Goal: Task Accomplishment & Management: Manage account settings

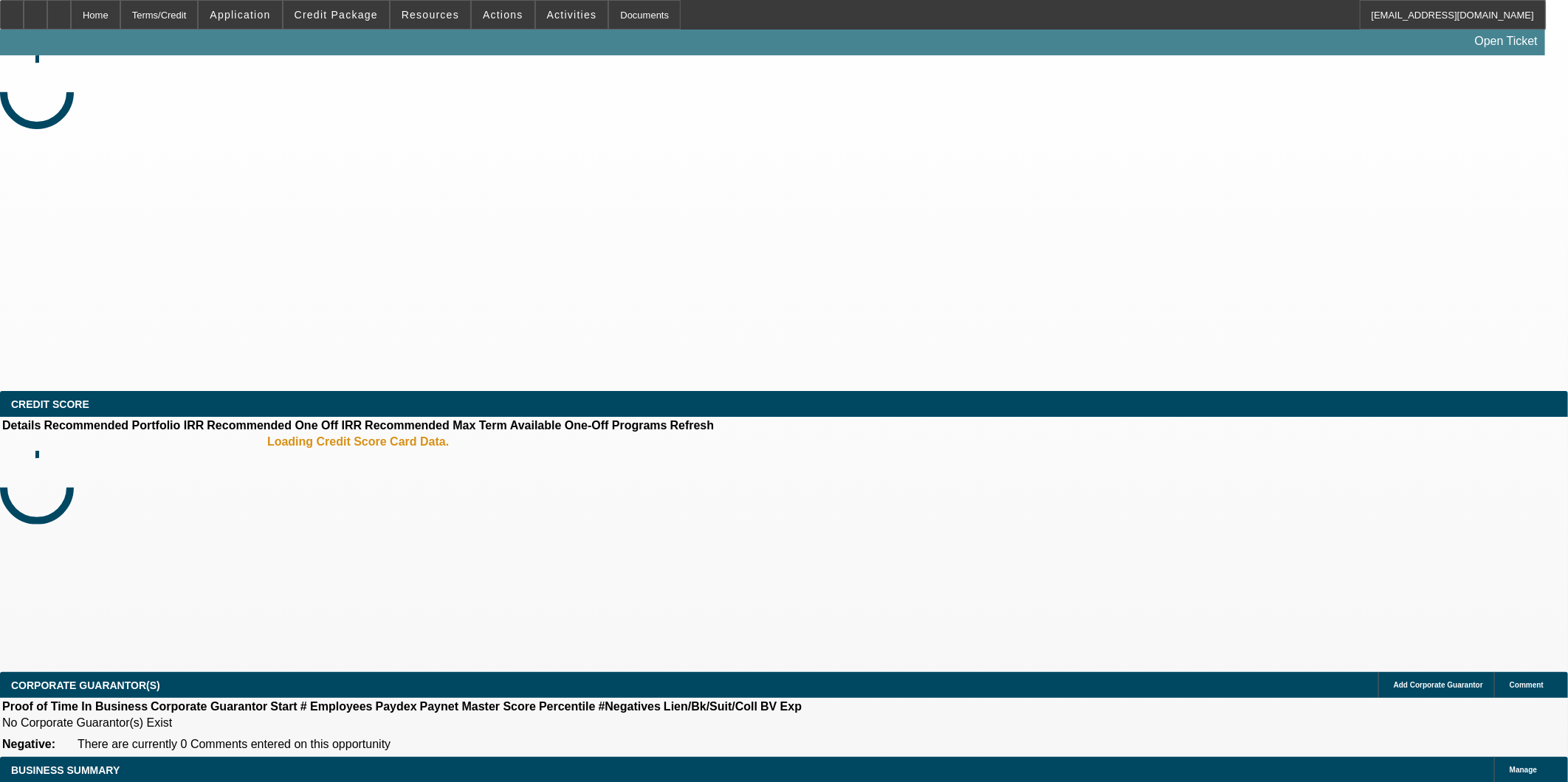
select select "0"
select select "2"
select select "0.1"
select select "4"
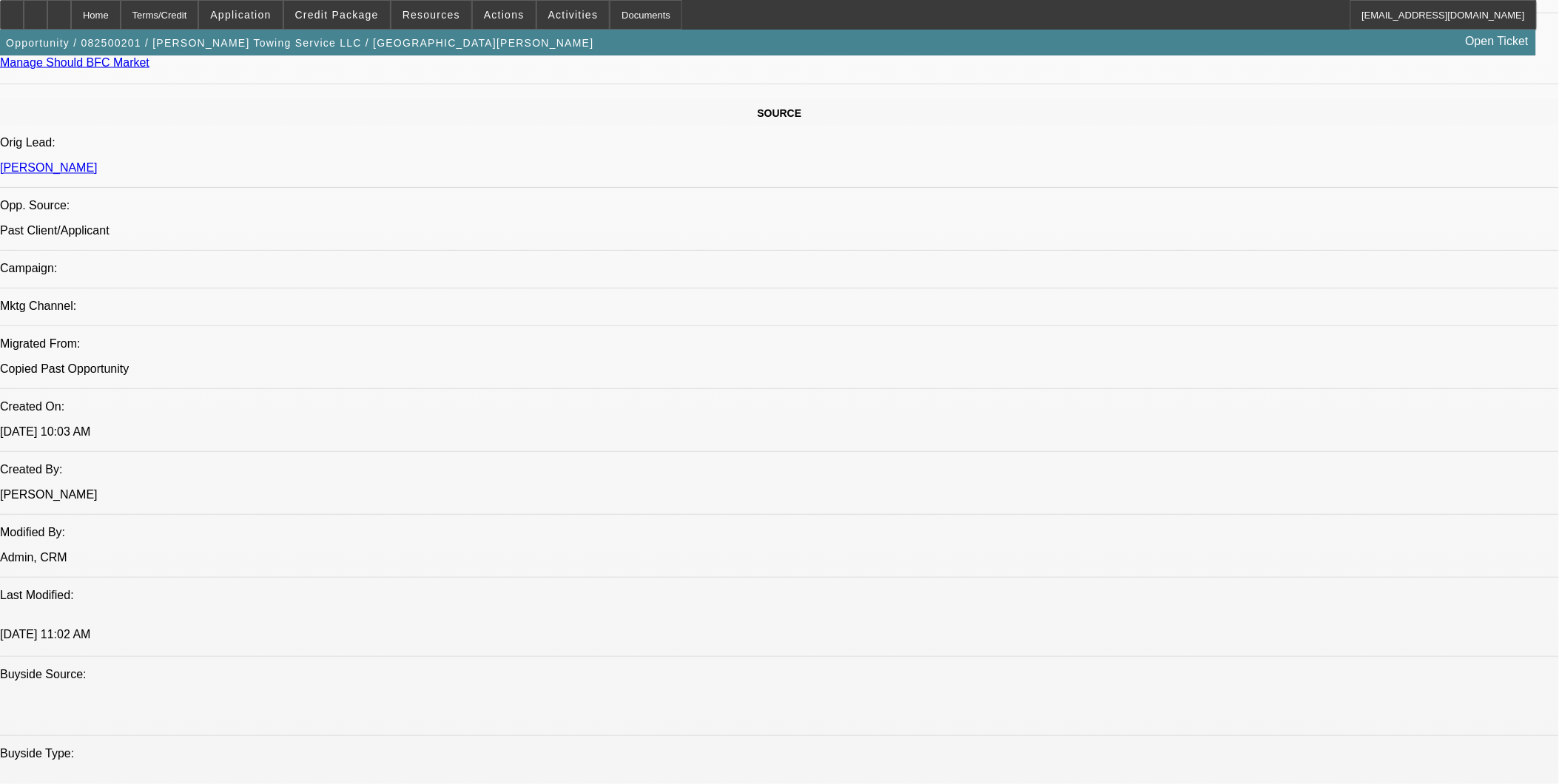
scroll to position [740, 0]
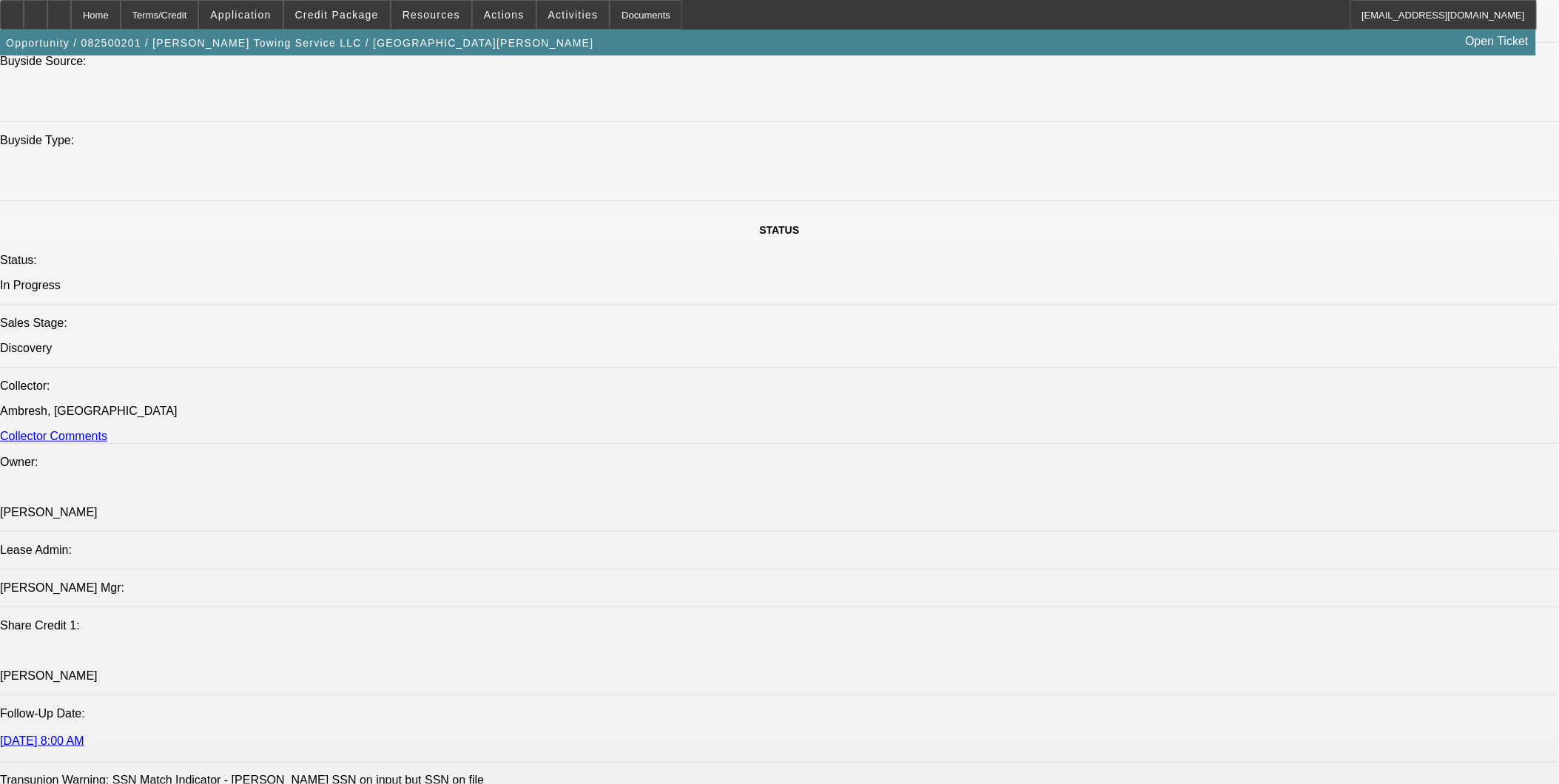
scroll to position [1480, 0]
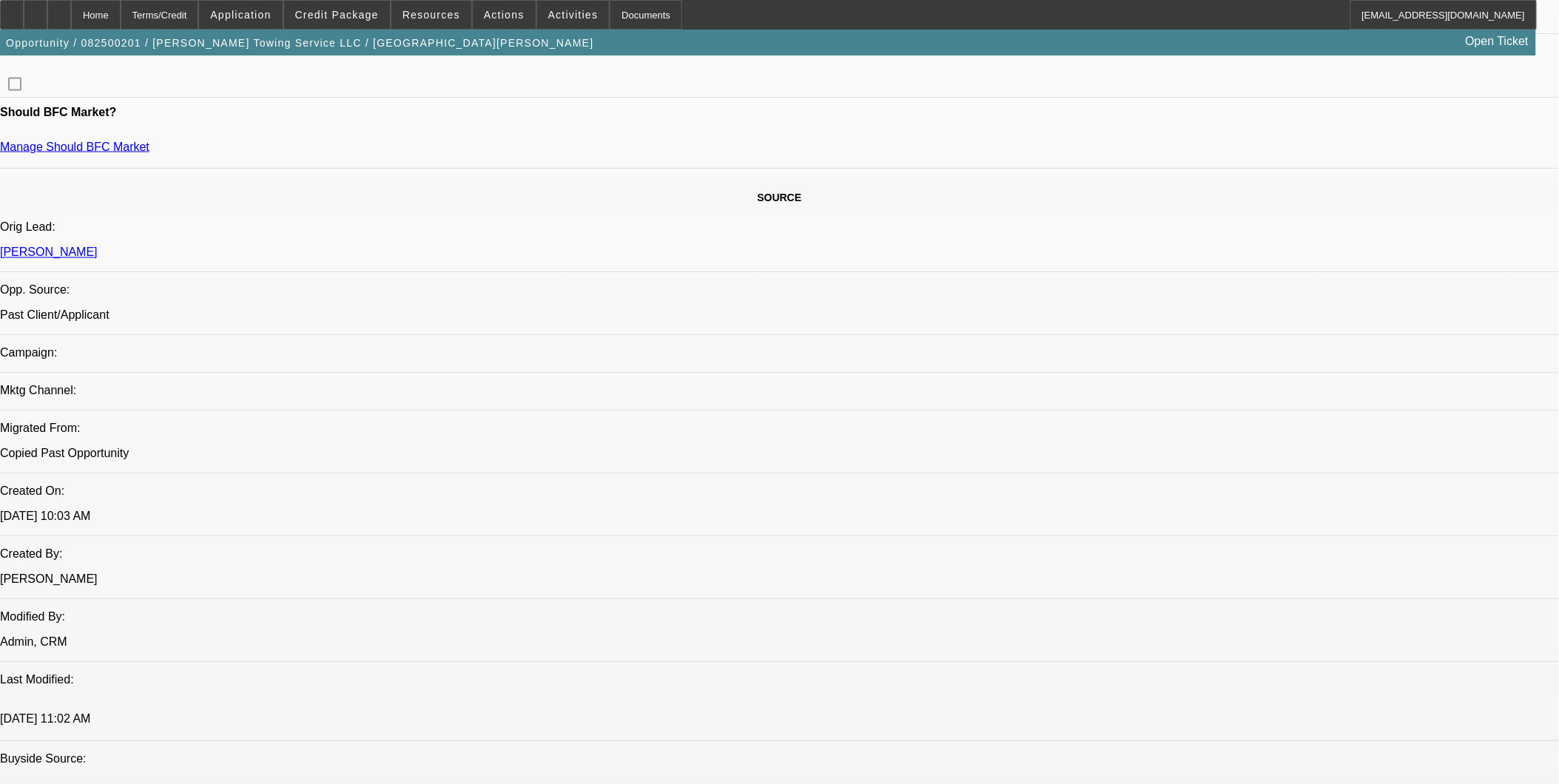
scroll to position [740, 0]
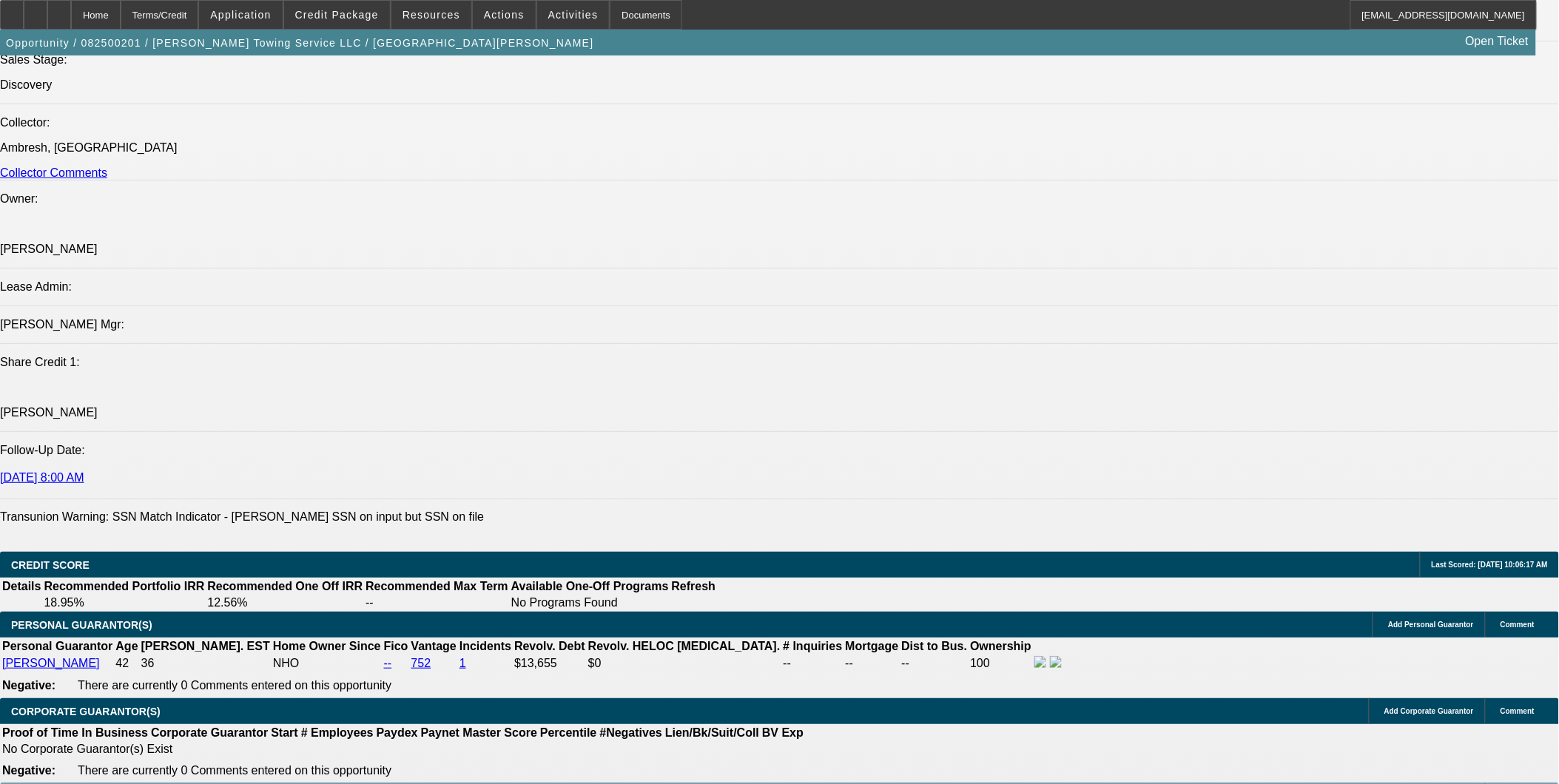
scroll to position [1891, 0]
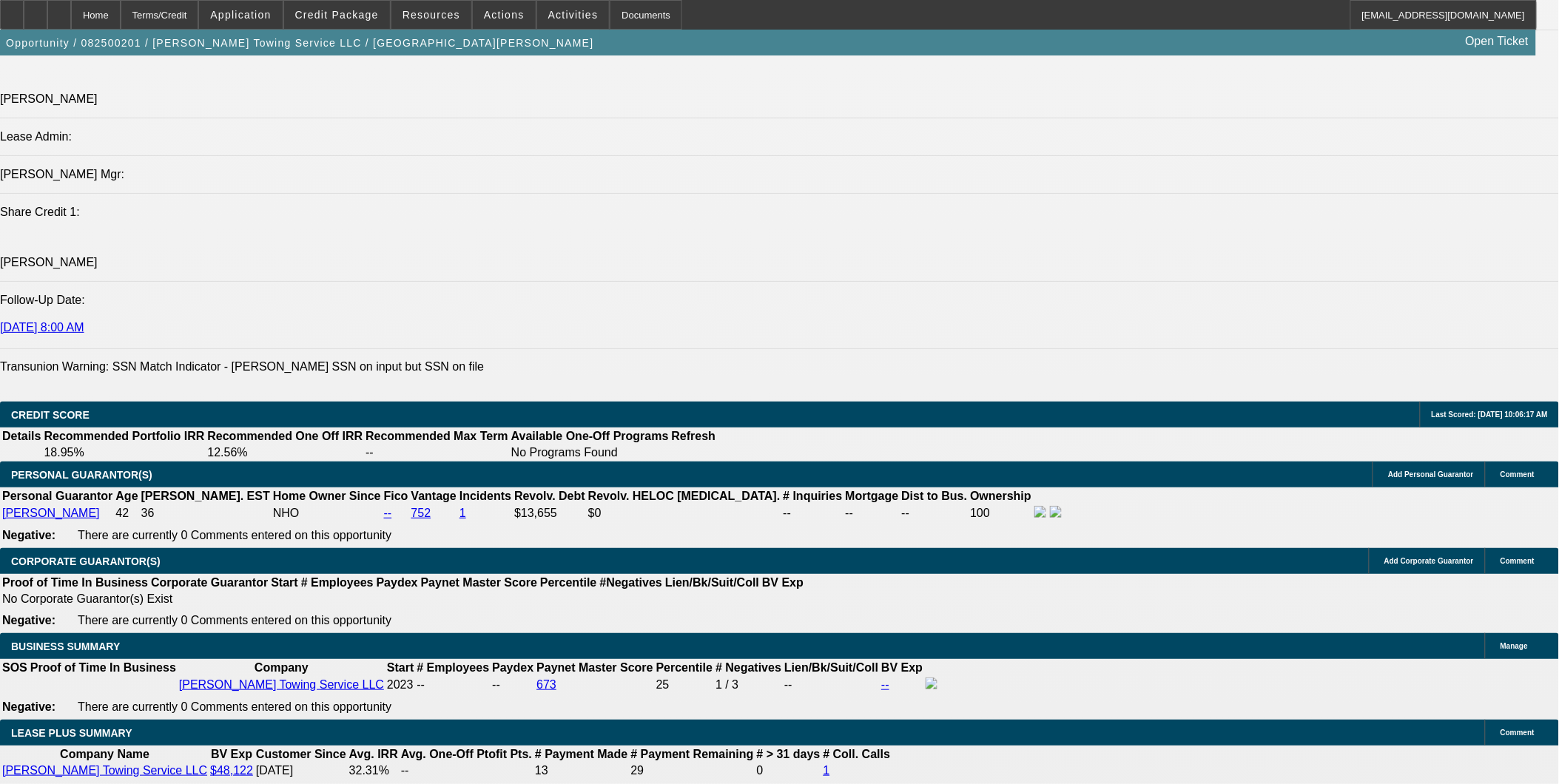
drag, startPoint x: 579, startPoint y: 618, endPoint x: 597, endPoint y: 615, distance: 18.2
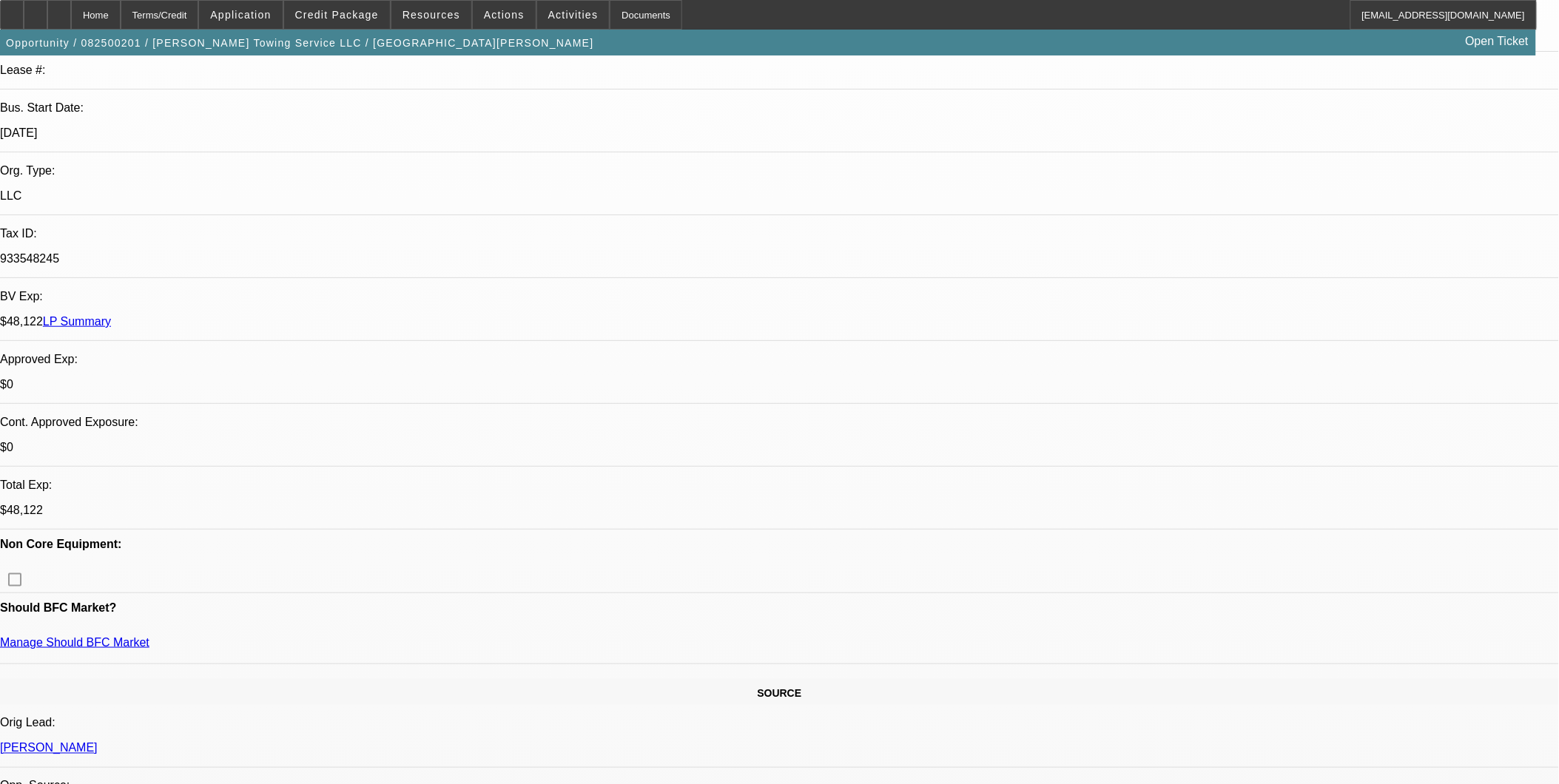
scroll to position [246, 0]
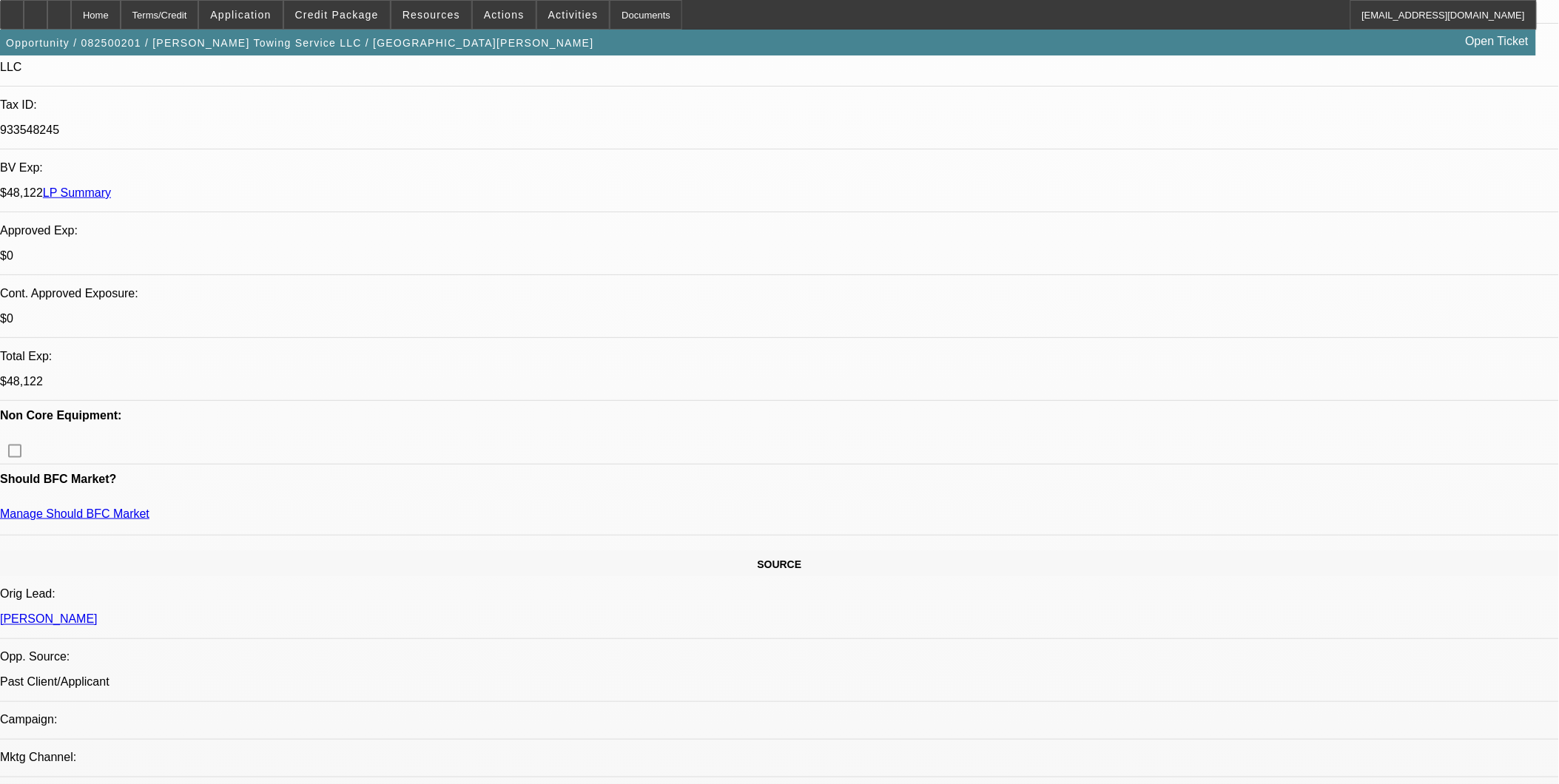
scroll to position [411, 0]
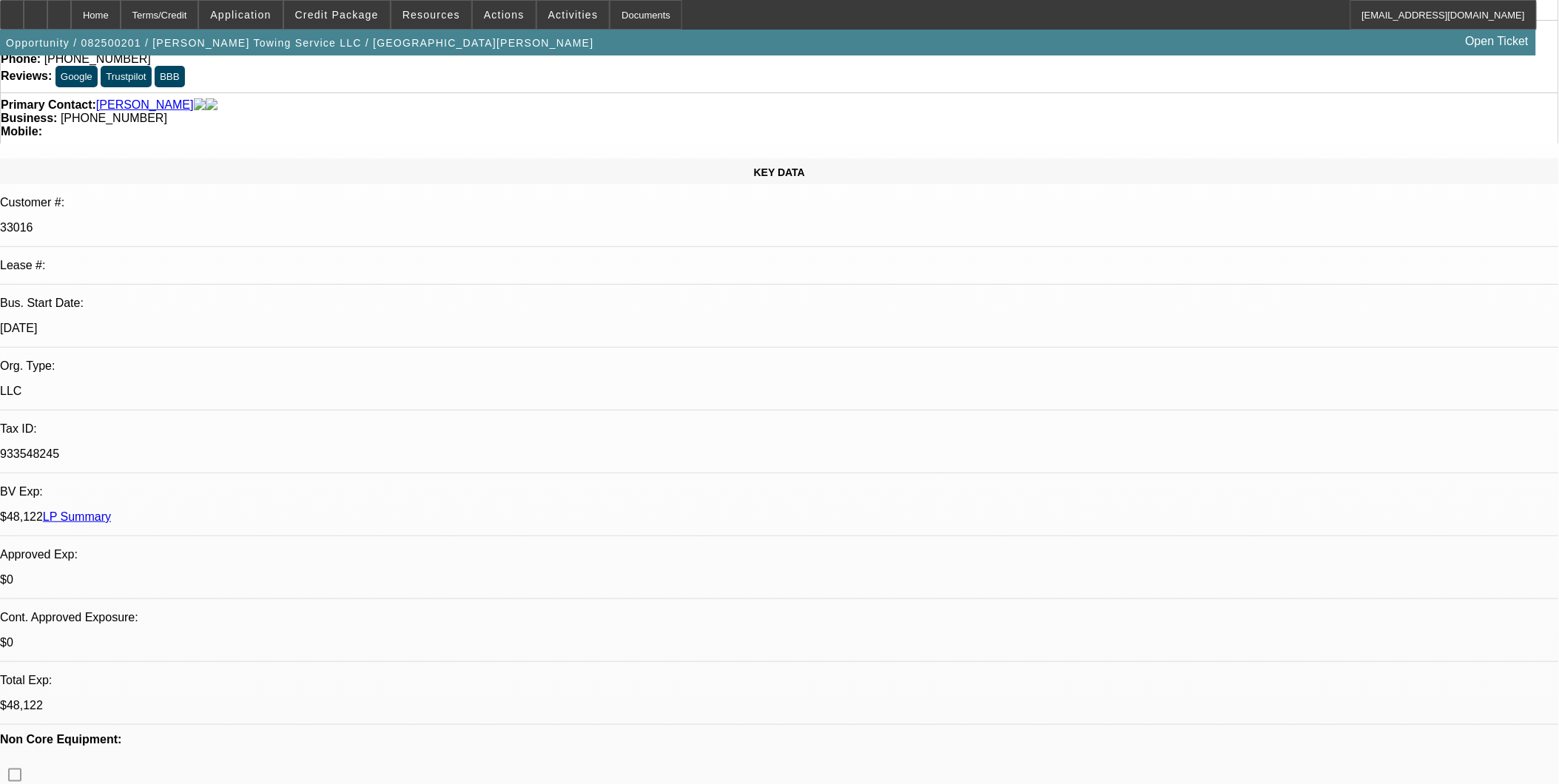
scroll to position [0, 0]
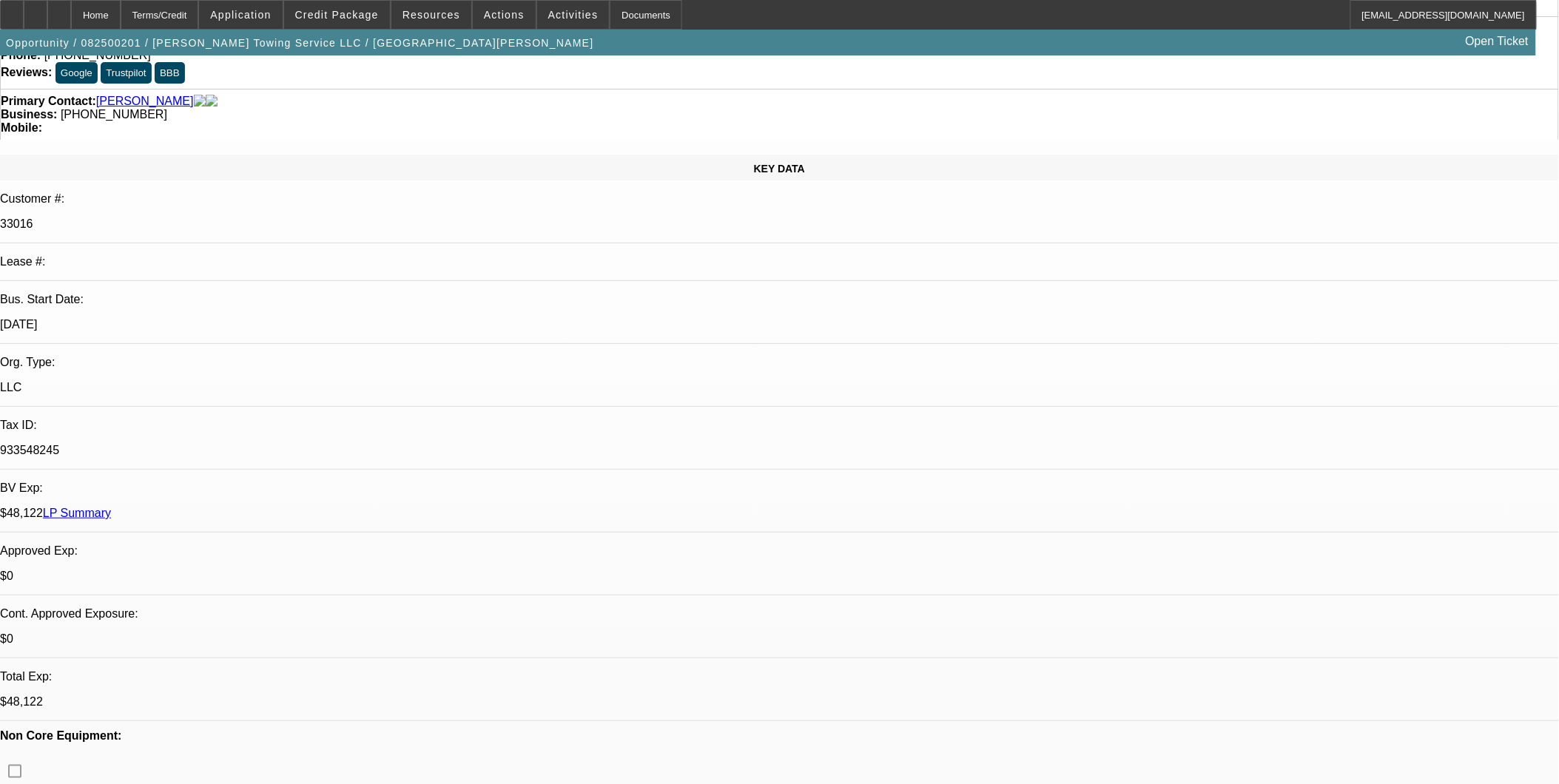
scroll to position [329, 0]
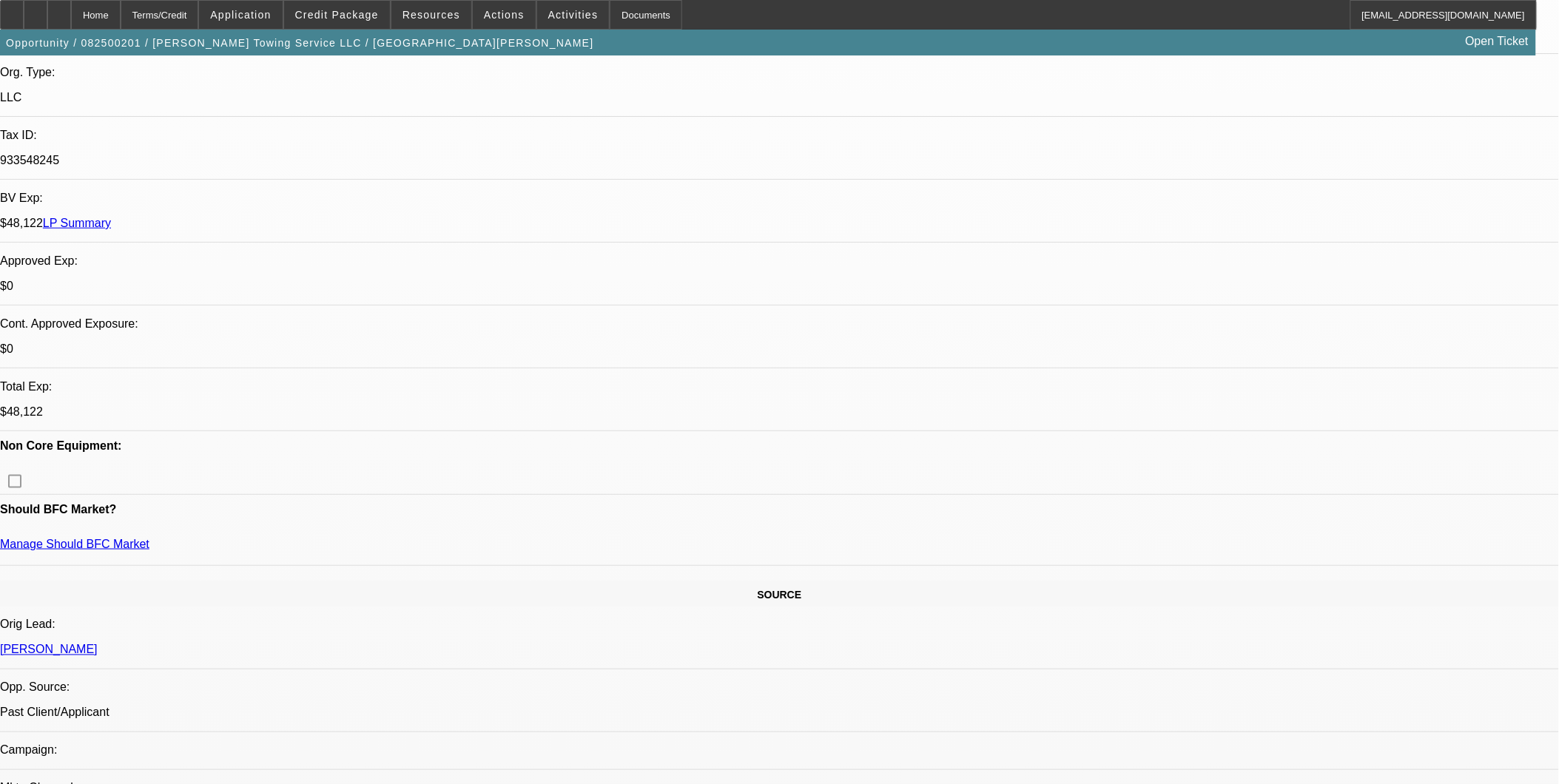
scroll to position [411, 0]
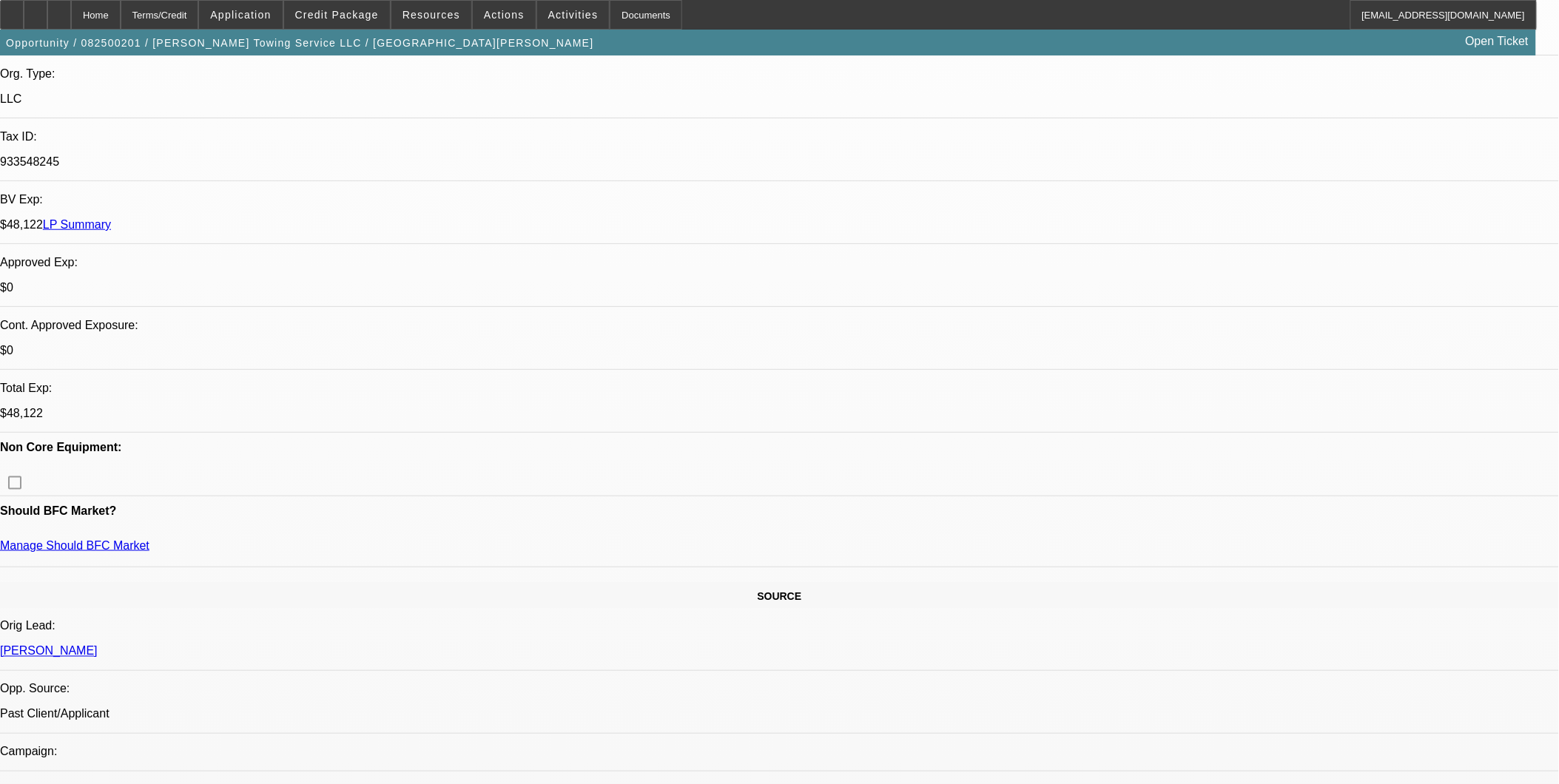
scroll to position [246, 0]
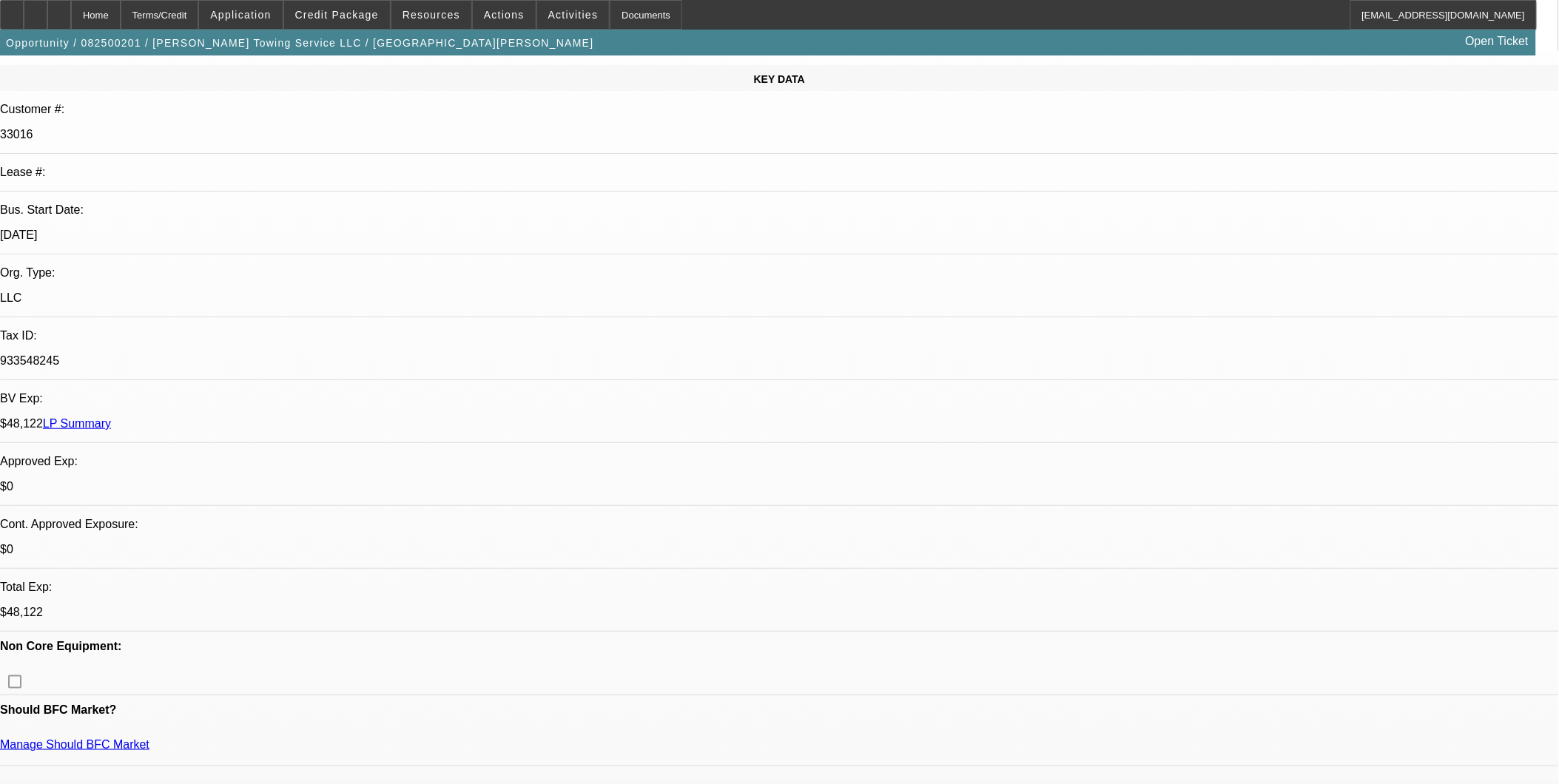
scroll to position [411, 0]
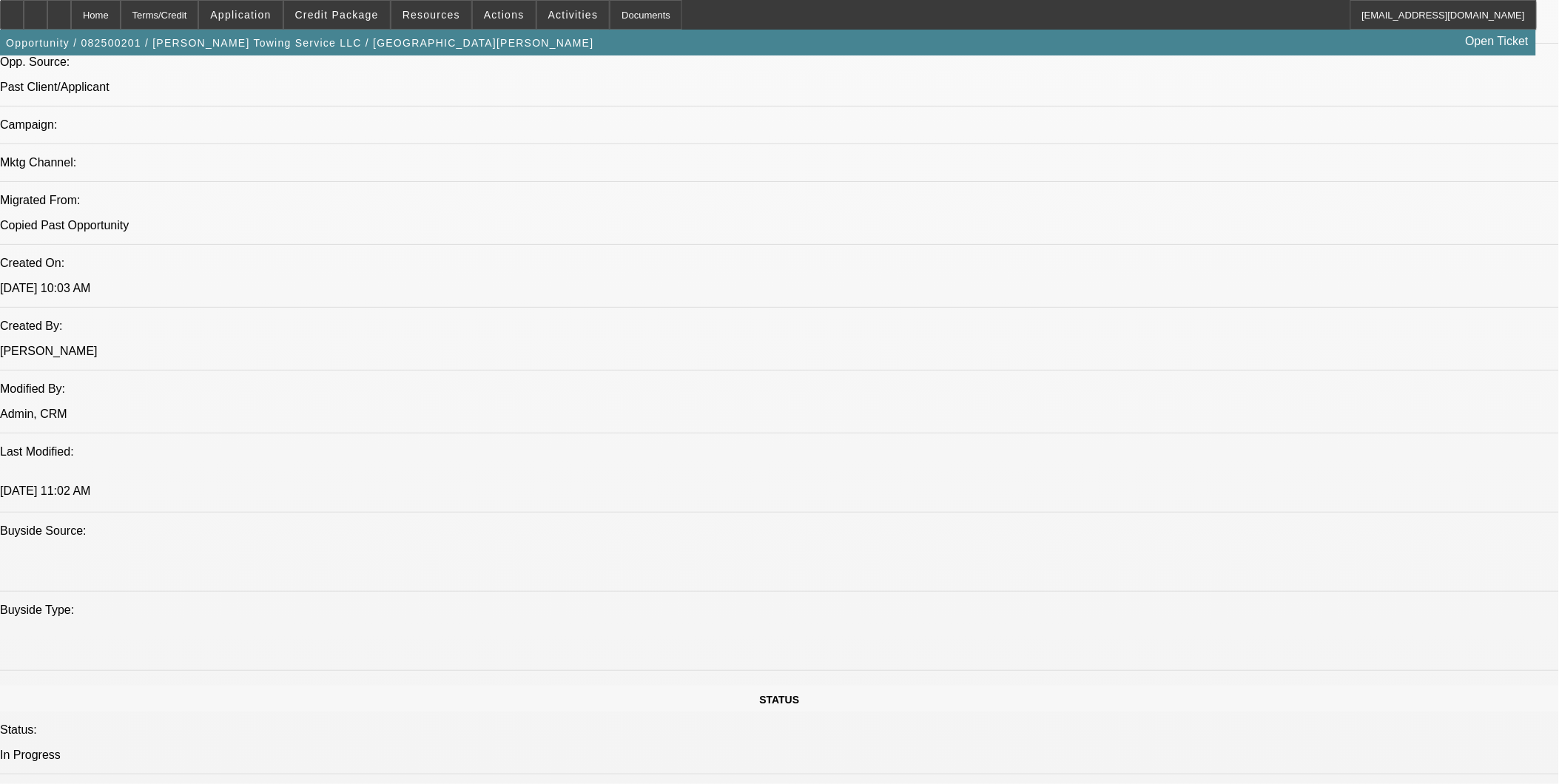
scroll to position [1069, 0]
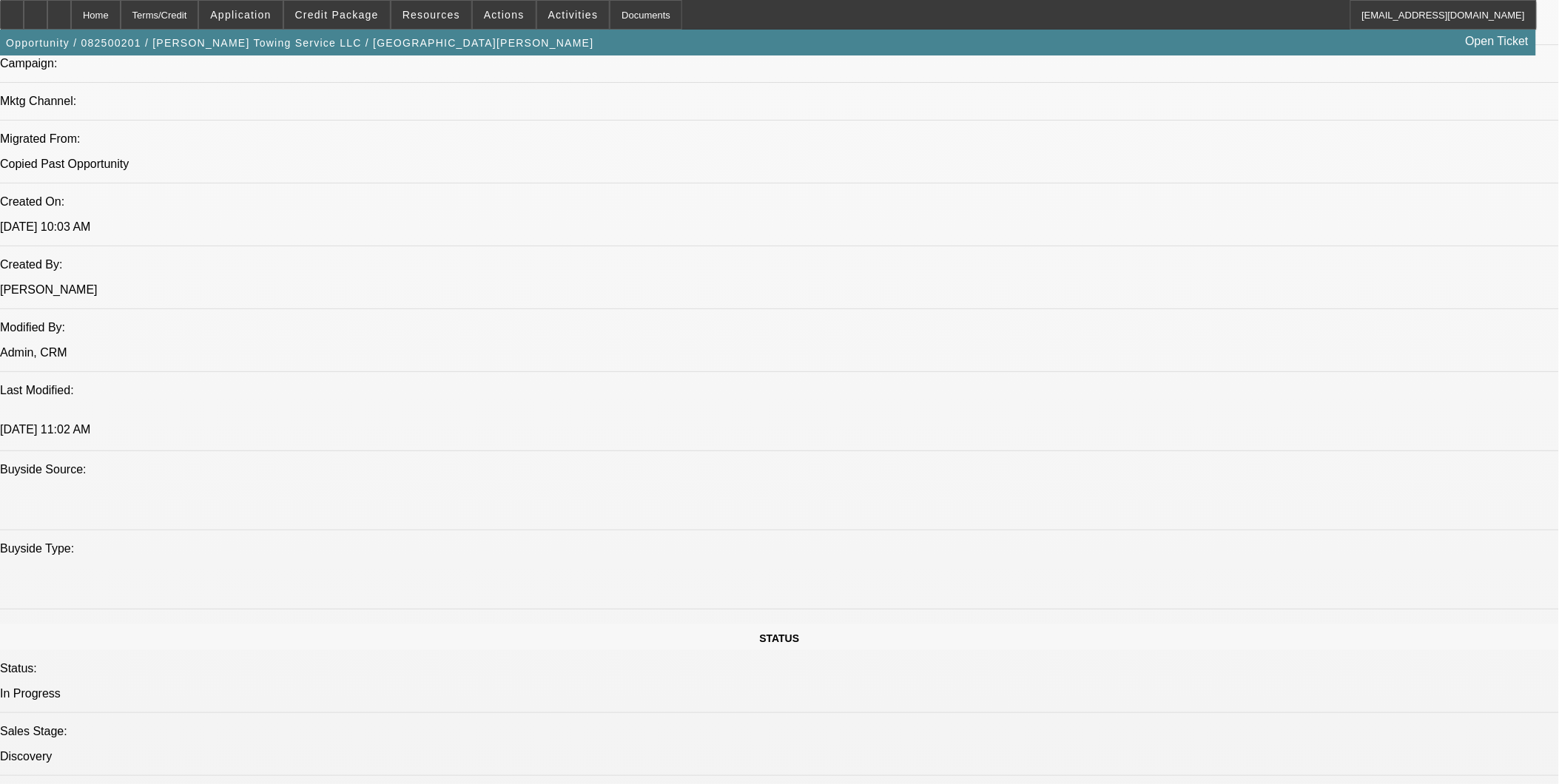
click at [71, 15] on div at bounding box center [59, 14] width 23 height 30
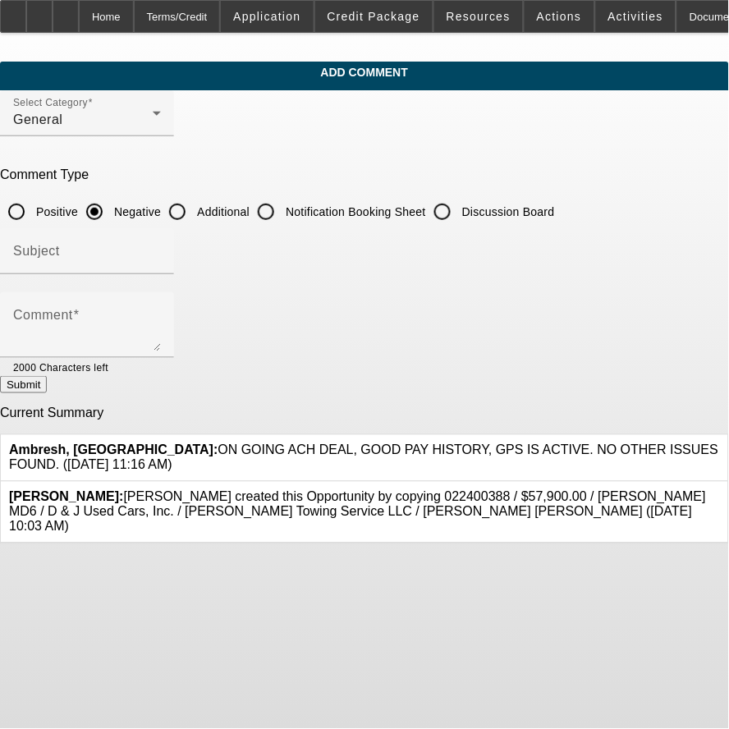
click at [194, 202] on input "Additional" at bounding box center [177, 211] width 33 height 33
radio input "true"
click at [161, 248] on input "Subject" at bounding box center [87, 258] width 148 height 20
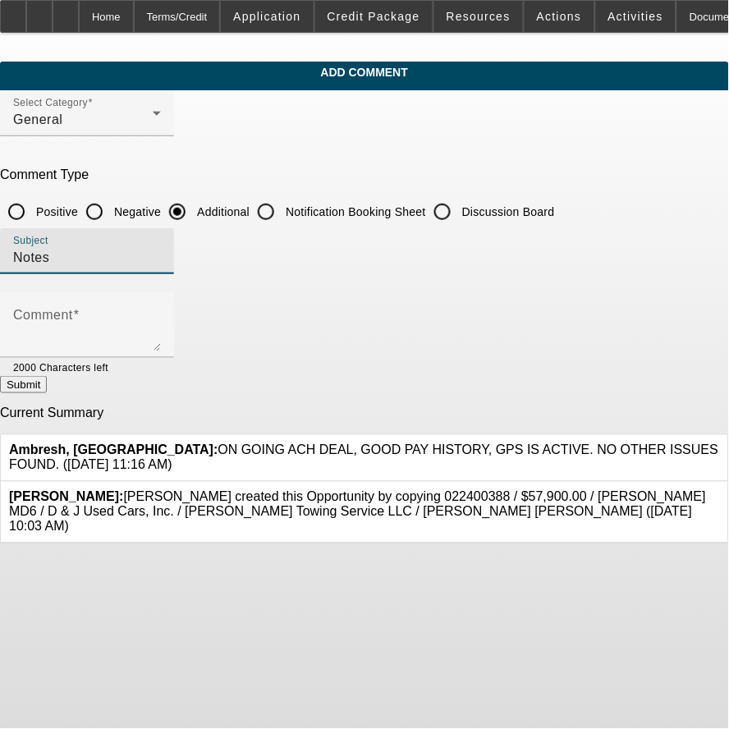
type input "Notes"
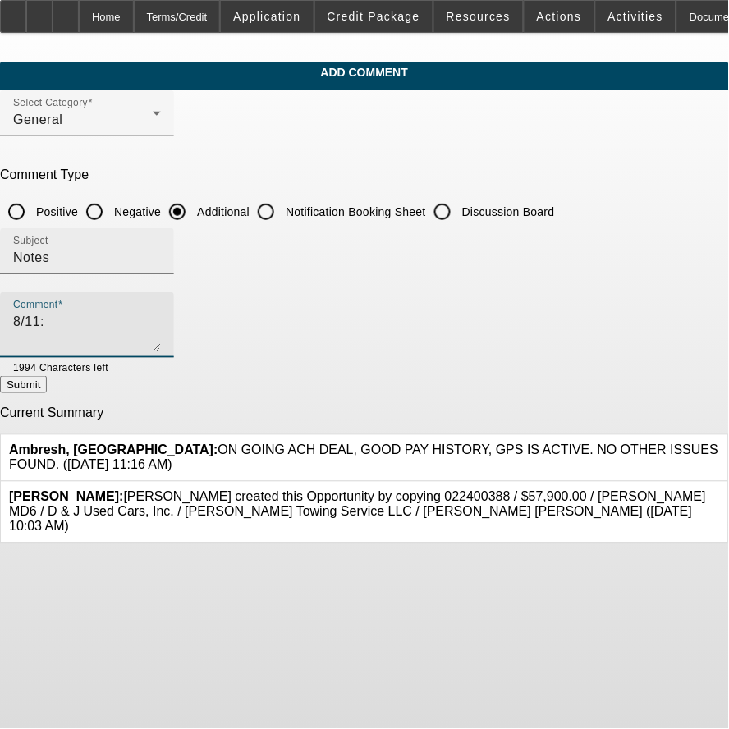
paste textarea "juan is waiting on an invoice from crouch and he is going to send it over when …"
type textarea "8/11: [PERSON_NAME] is waiting on an invoice from [PERSON_NAME] and he is going…"
click at [47, 388] on button "Submit" at bounding box center [23, 384] width 47 height 17
radio input "true"
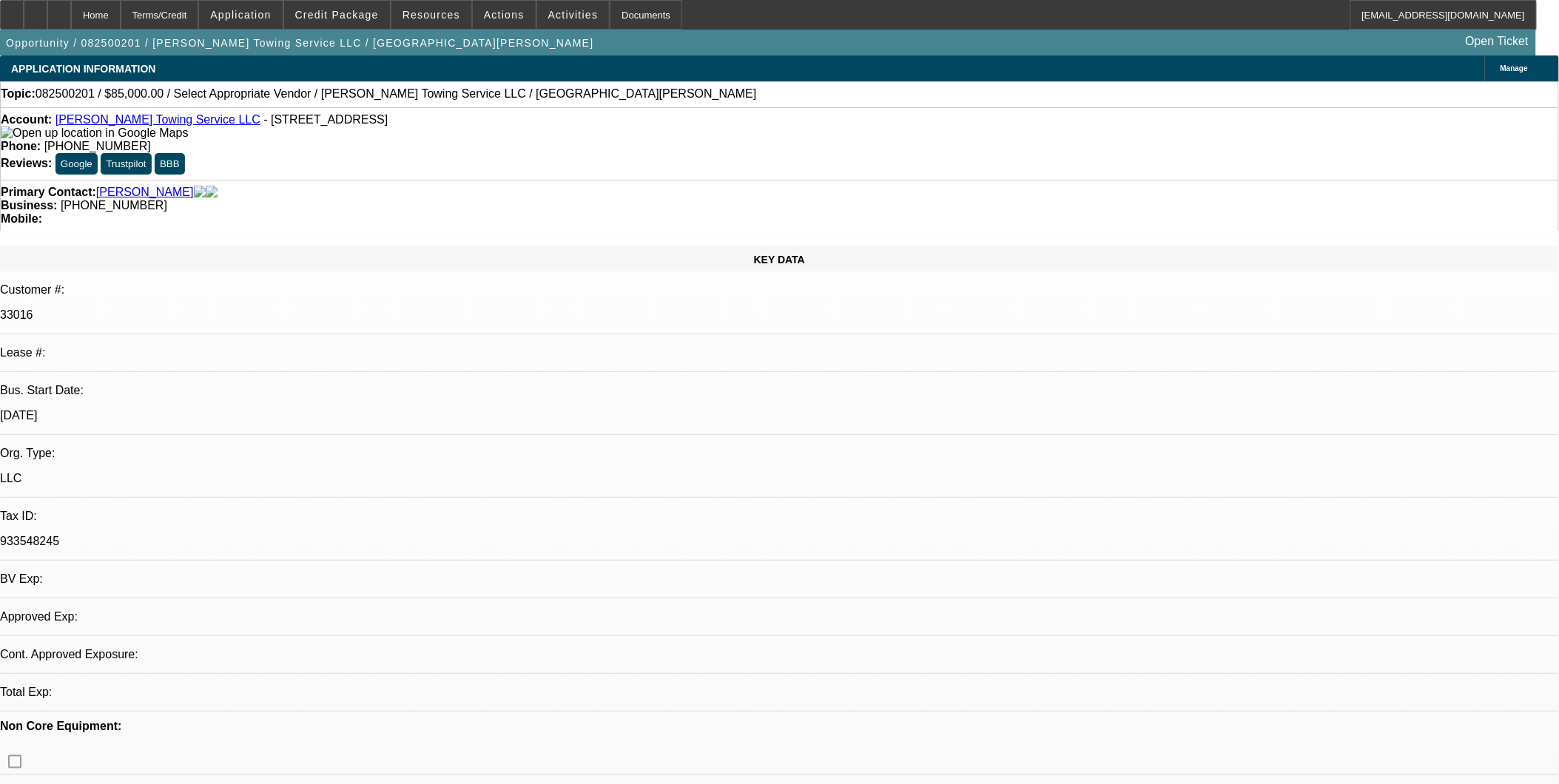
select select "0"
select select "2"
select select "0.1"
select select "1"
select select "2"
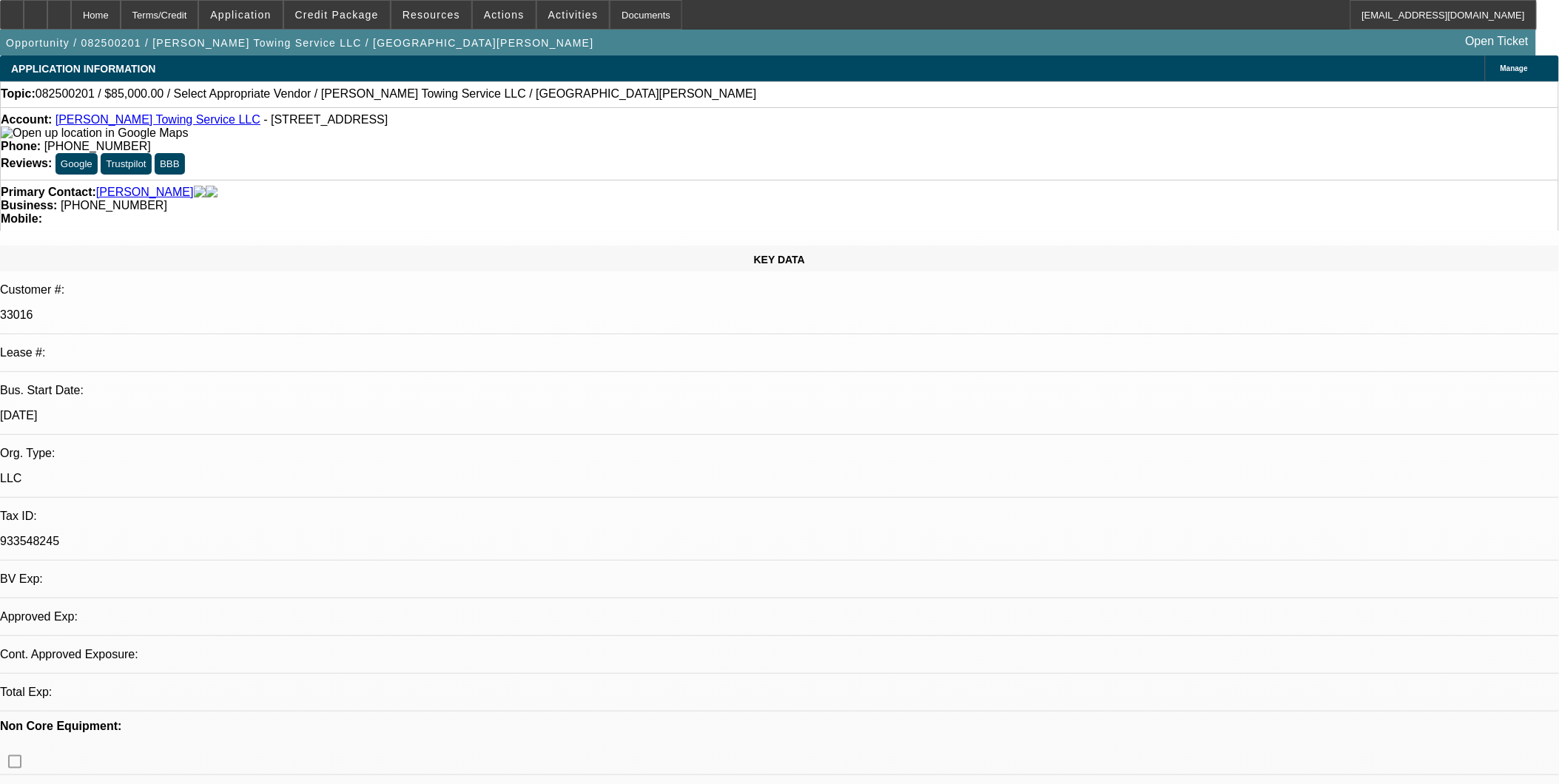
select select "4"
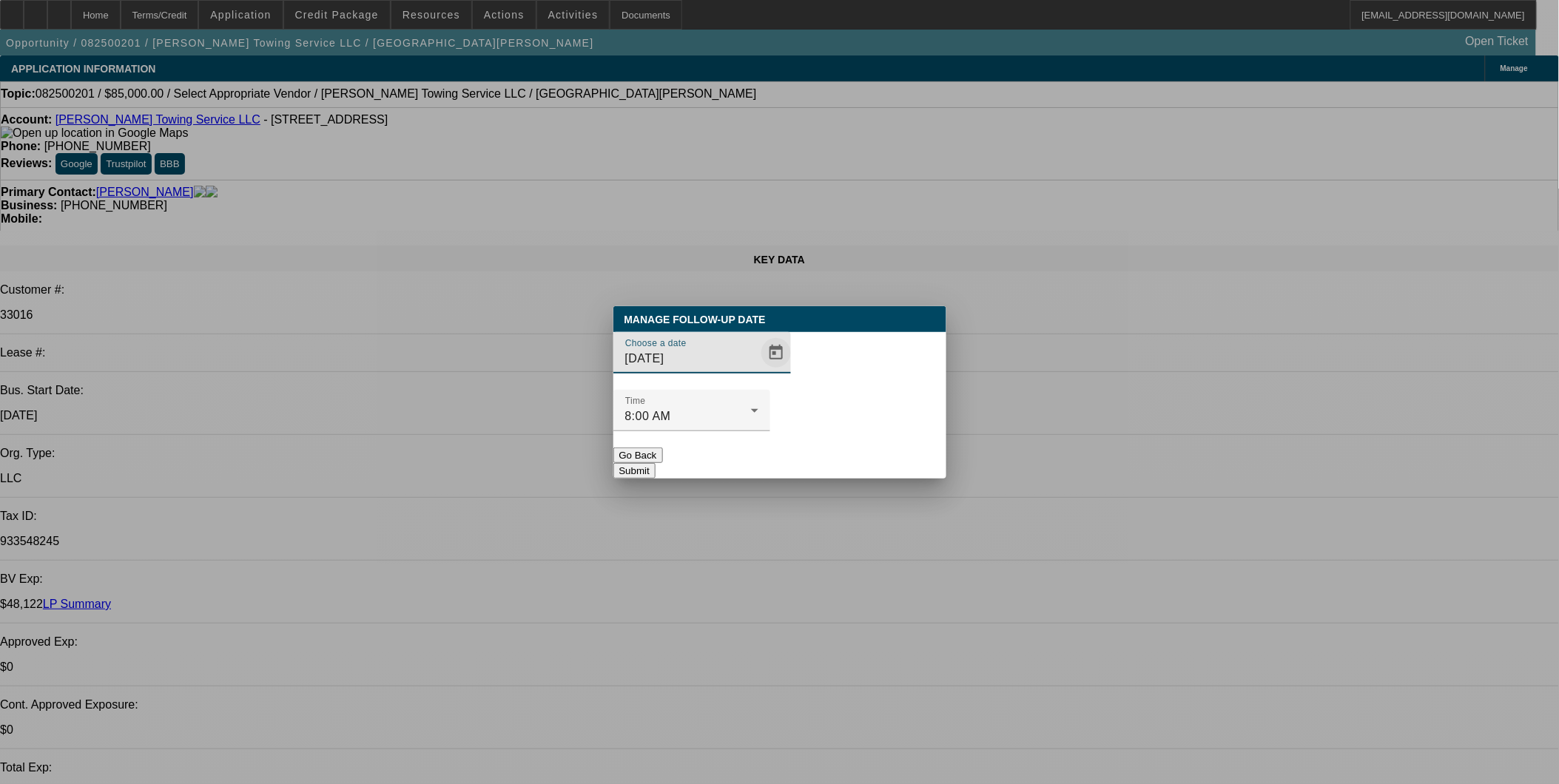
click at [759, 370] on span "Open calendar" at bounding box center [776, 352] width 35 height 35
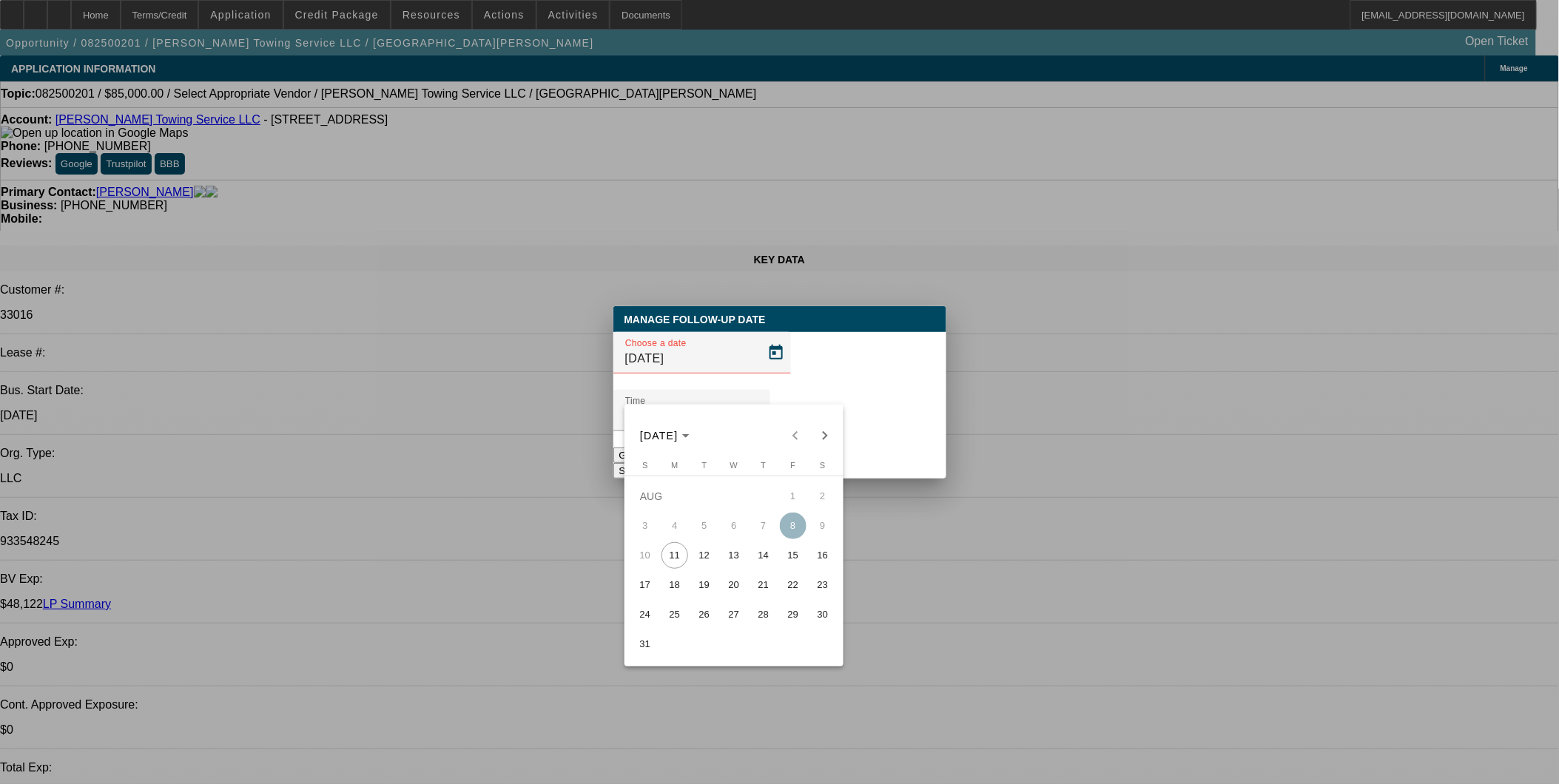
click at [706, 562] on span "12" at bounding box center [705, 556] width 27 height 27
type input "[DATE]"
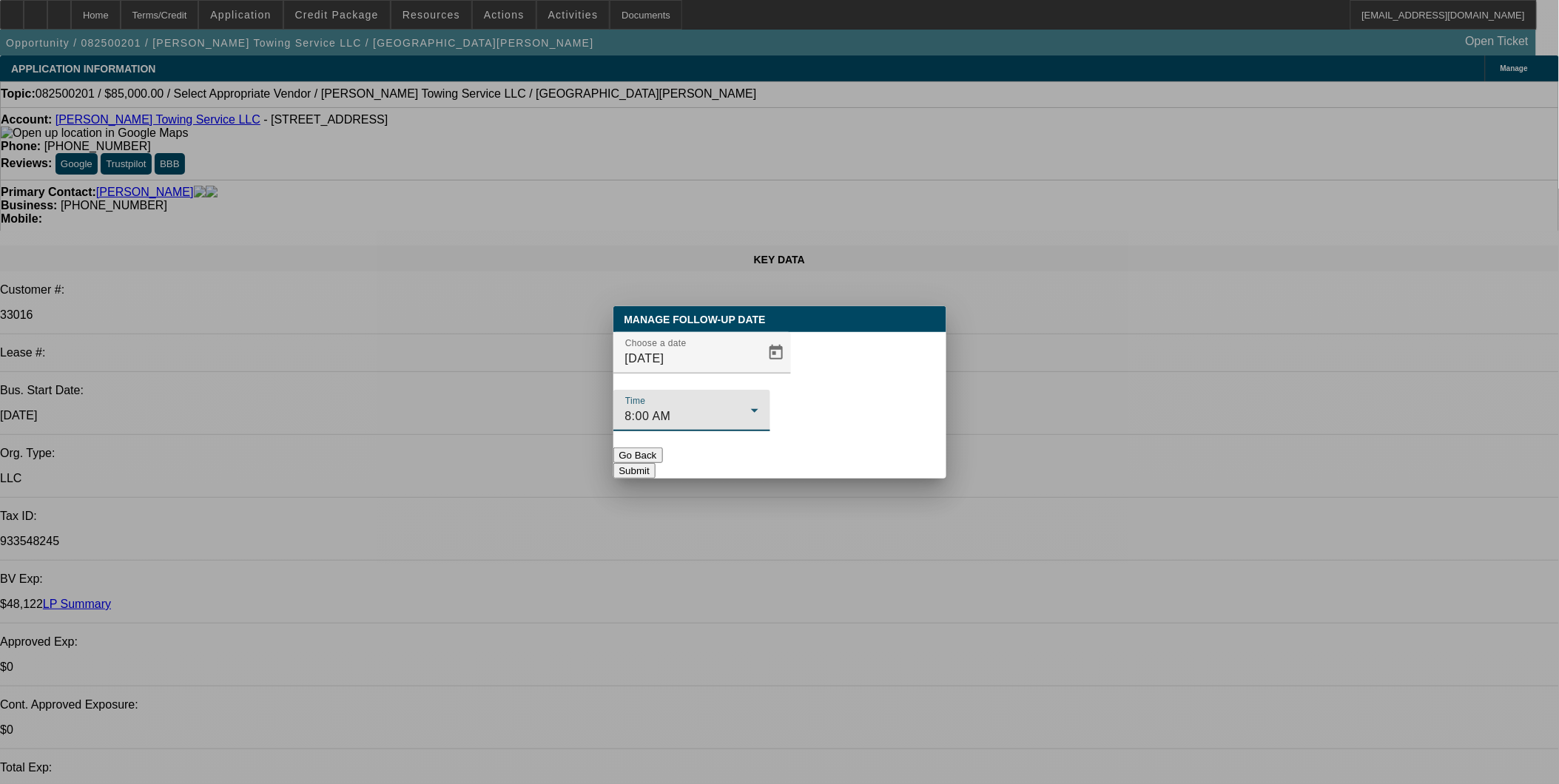
click at [751, 407] on div "8:00 AM" at bounding box center [688, 416] width 126 height 18
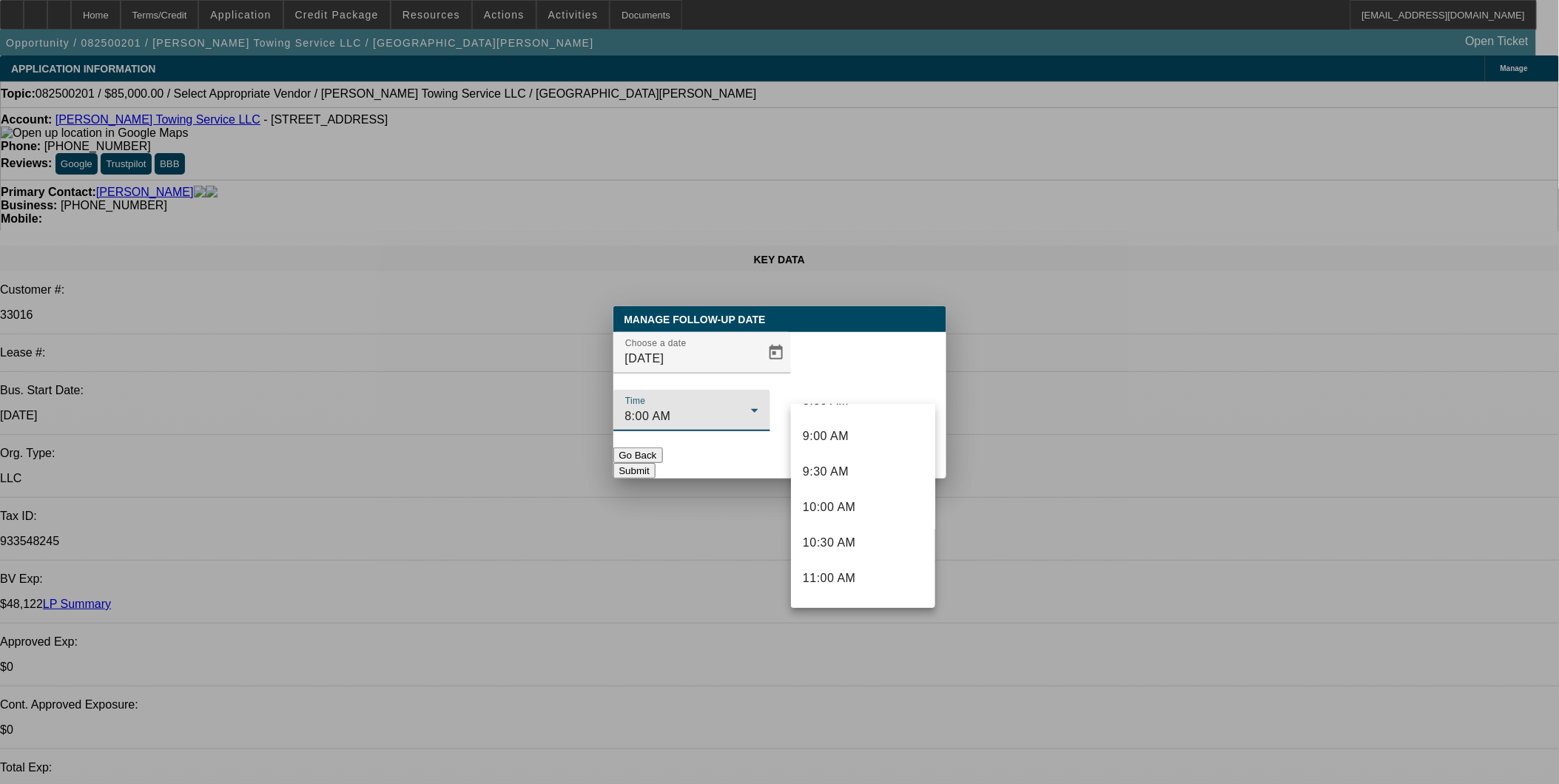
scroll to position [817, 0]
click at [877, 455] on mat-option "12:00 PM" at bounding box center [863, 463] width 144 height 35
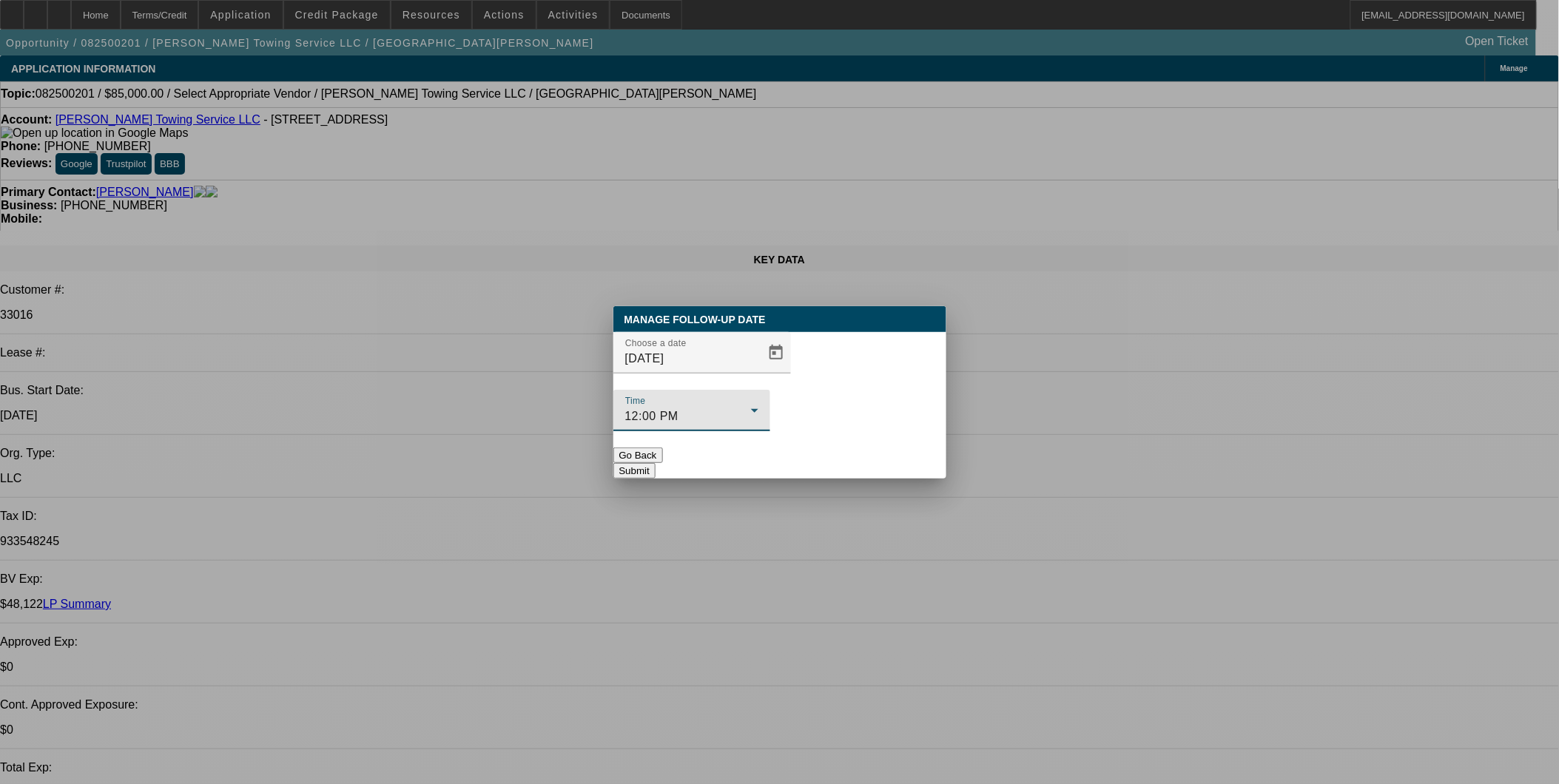
click at [656, 463] on button "Submit" at bounding box center [634, 470] width 42 height 15
